Goal: Navigation & Orientation: Find specific page/section

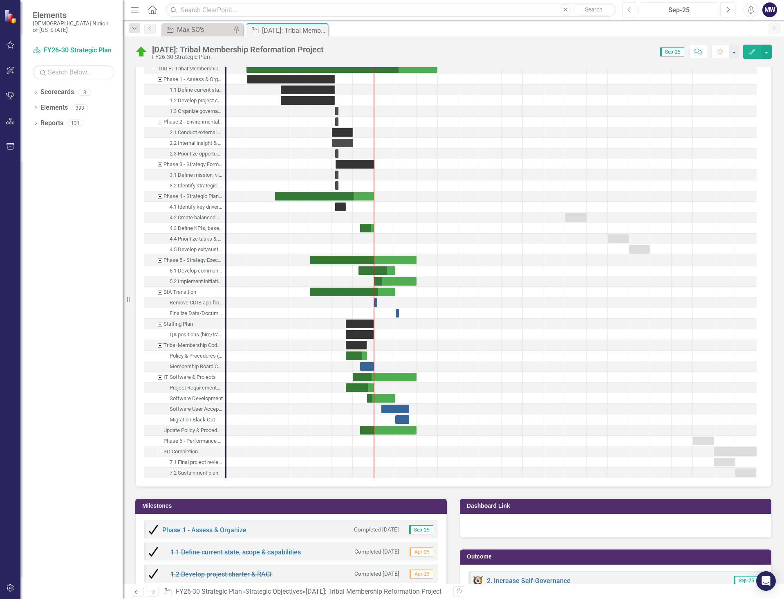
scroll to position [1554, 0]
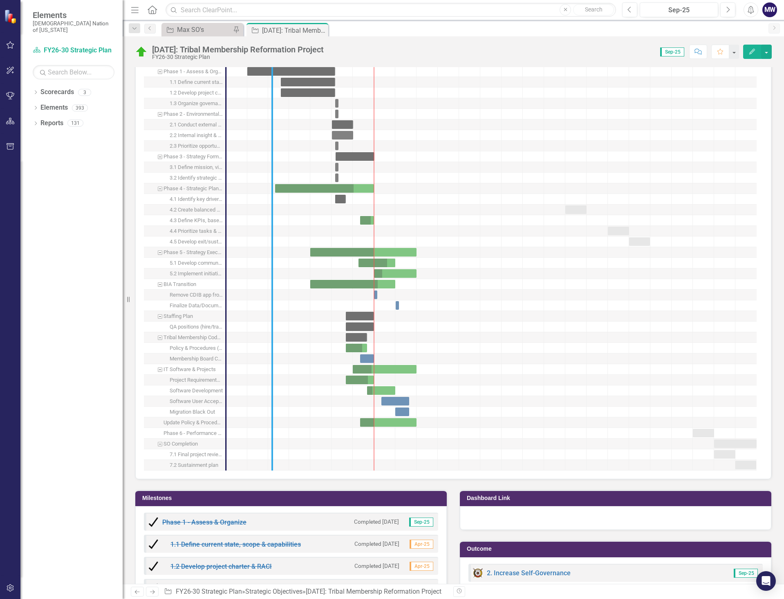
drag, startPoint x: 227, startPoint y: 395, endPoint x: 274, endPoint y: 398, distance: 47.1
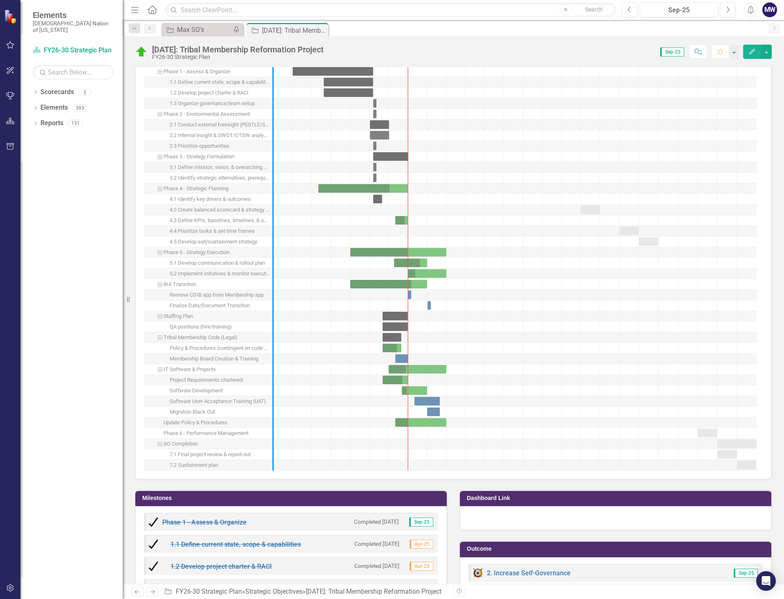
drag, startPoint x: 269, startPoint y: 306, endPoint x: 293, endPoint y: 310, distance: 24.4
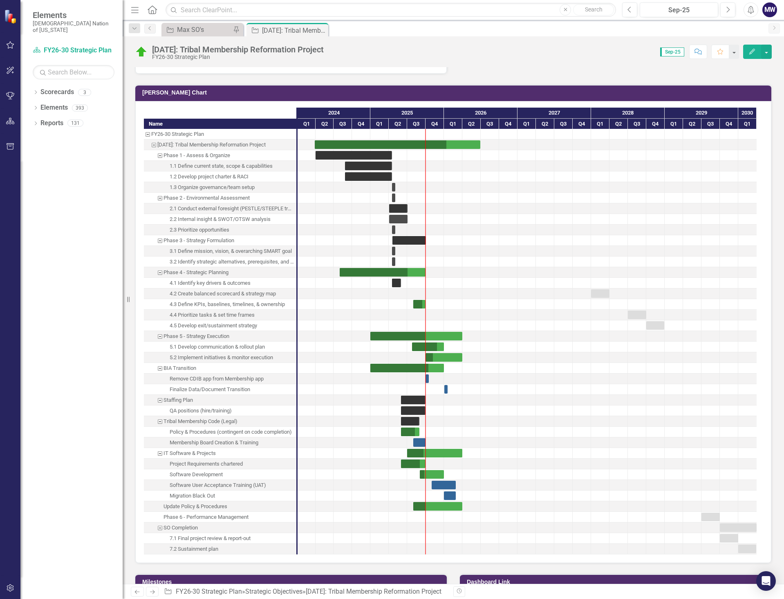
scroll to position [1391, 0]
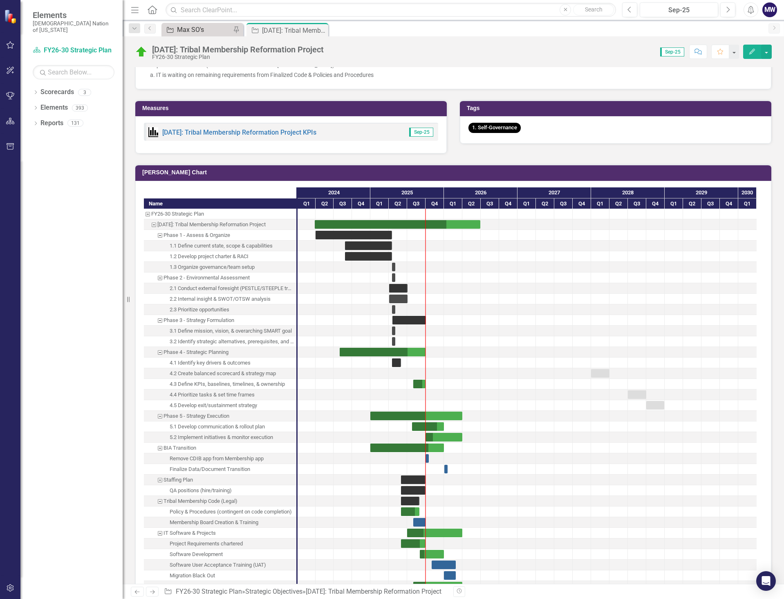
click at [198, 25] on div "Max SO's" at bounding box center [204, 30] width 54 height 10
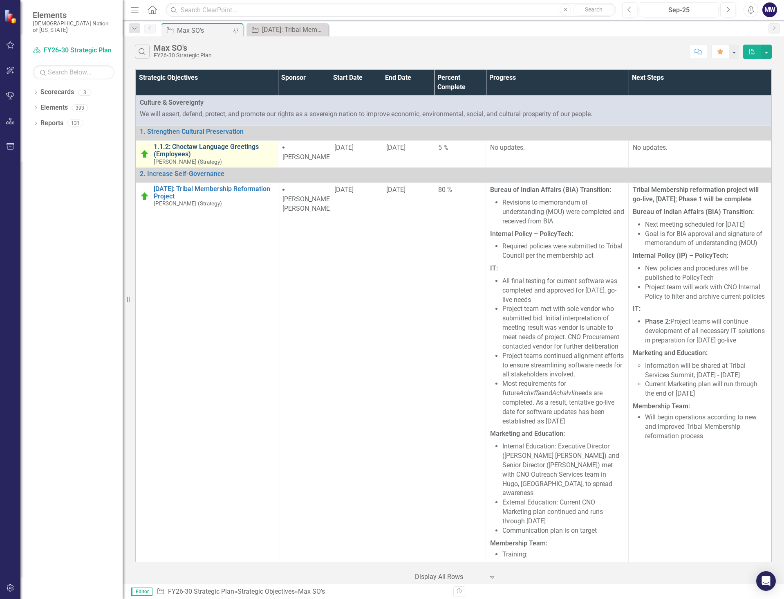
click at [223, 146] on link "1.1.2: Choctaw Language Greetings (Employees)" at bounding box center [214, 150] width 120 height 14
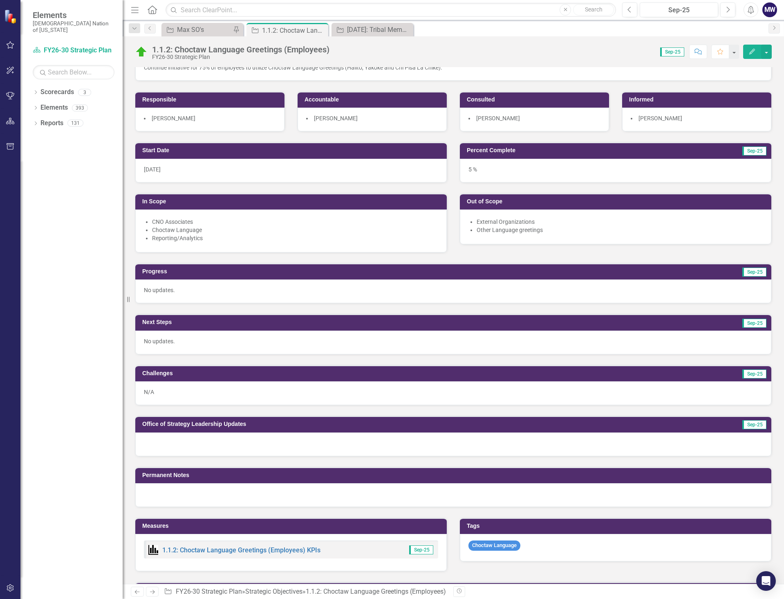
scroll to position [82, 0]
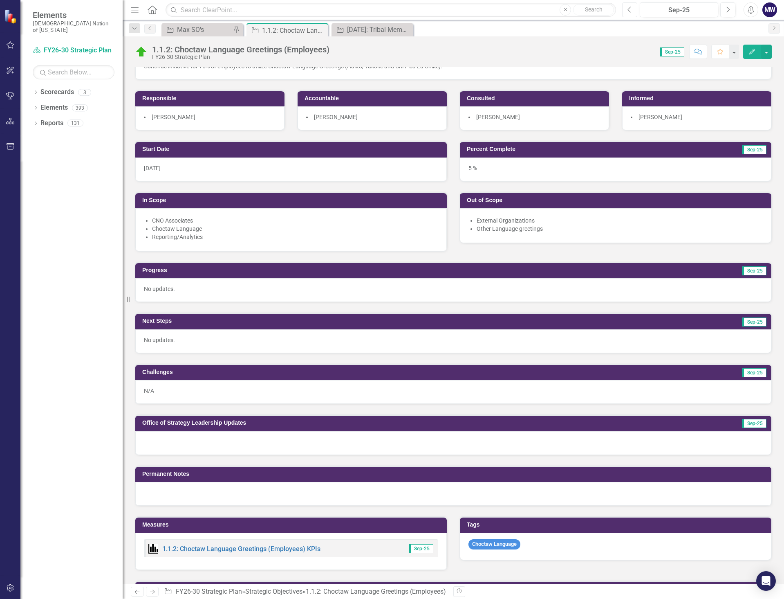
drag, startPoint x: 631, startPoint y: 9, endPoint x: 640, endPoint y: 35, distance: 27.8
click at [631, 9] on icon "Previous" at bounding box center [630, 9] width 4 height 7
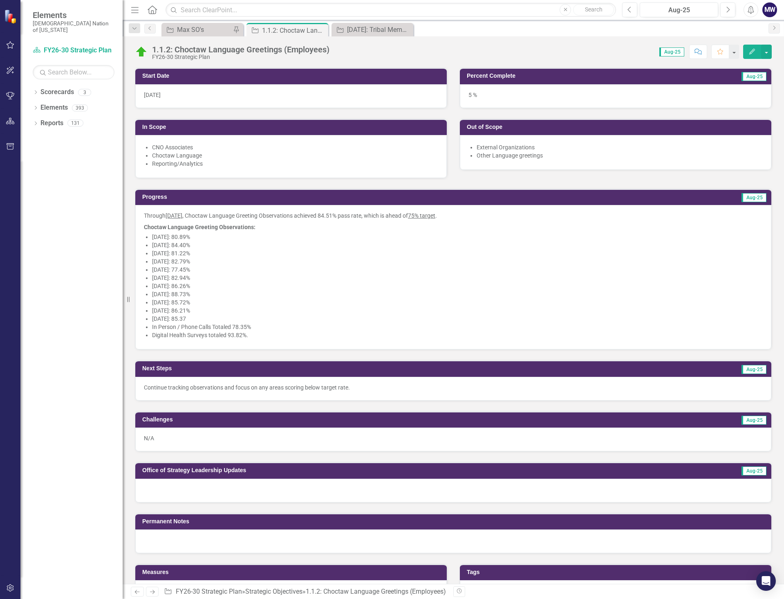
scroll to position [286, 0]
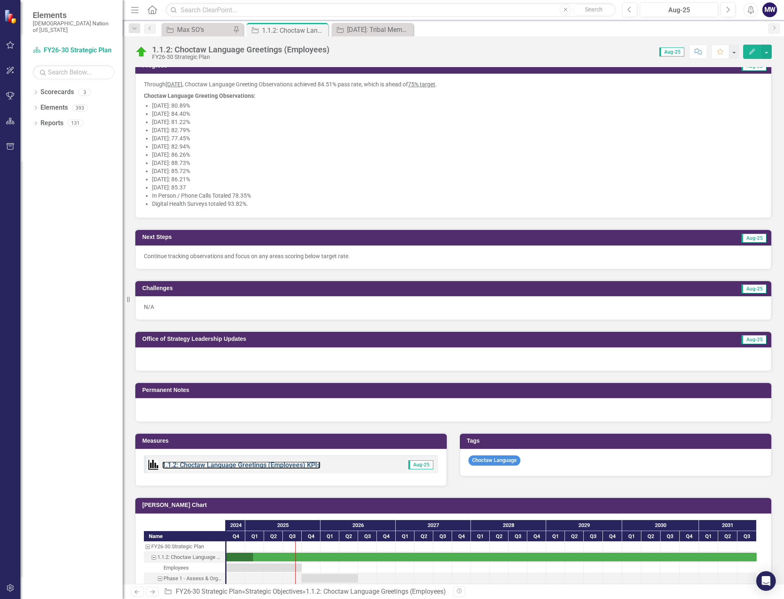
drag, startPoint x: 257, startPoint y: 462, endPoint x: 12, endPoint y: 403, distance: 252.1
click at [257, 462] on link "1.1.2: Choctaw Language Greetings (Employees) KPIs" at bounding box center [241, 465] width 158 height 8
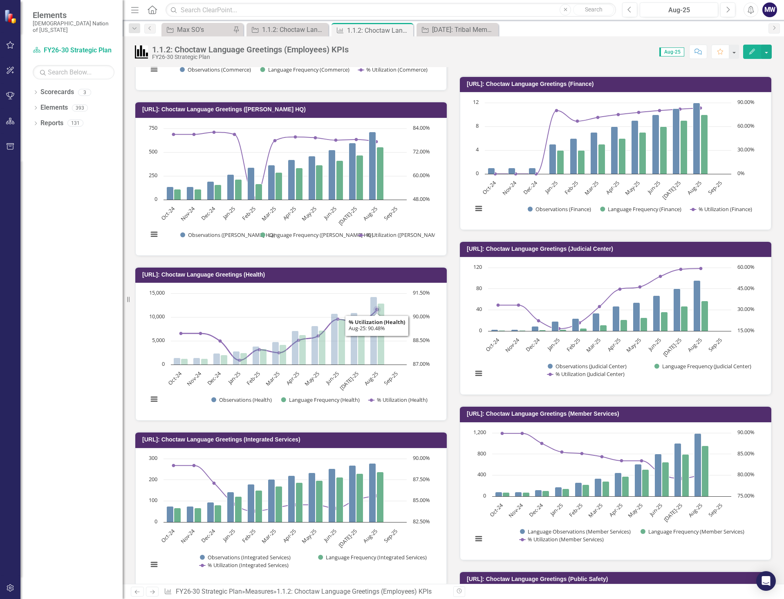
scroll to position [409, 0]
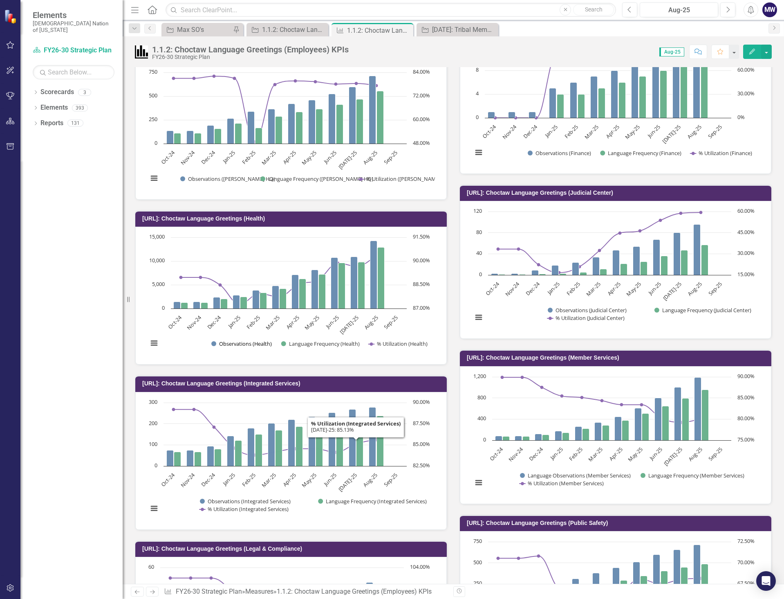
scroll to position [491, 0]
